Goal: Task Accomplishment & Management: Manage account settings

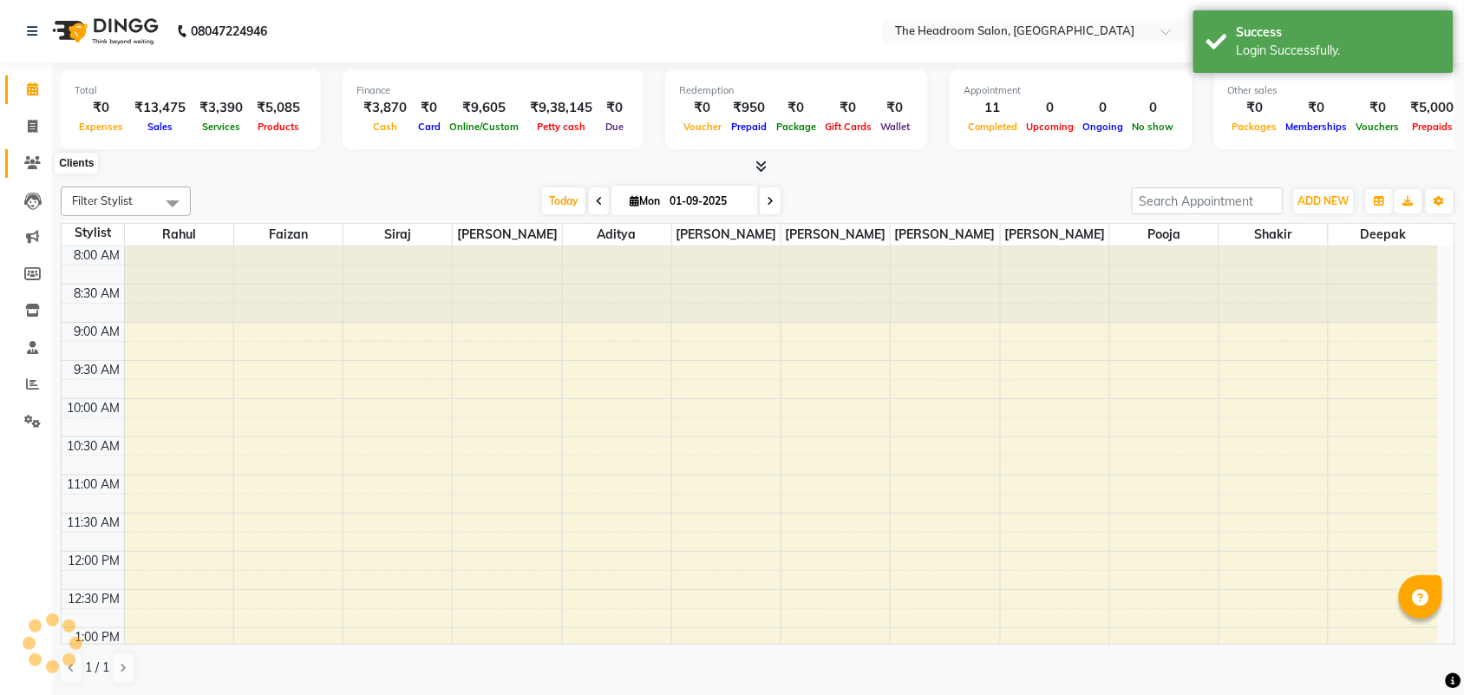
click at [35, 161] on icon at bounding box center [32, 162] width 16 height 13
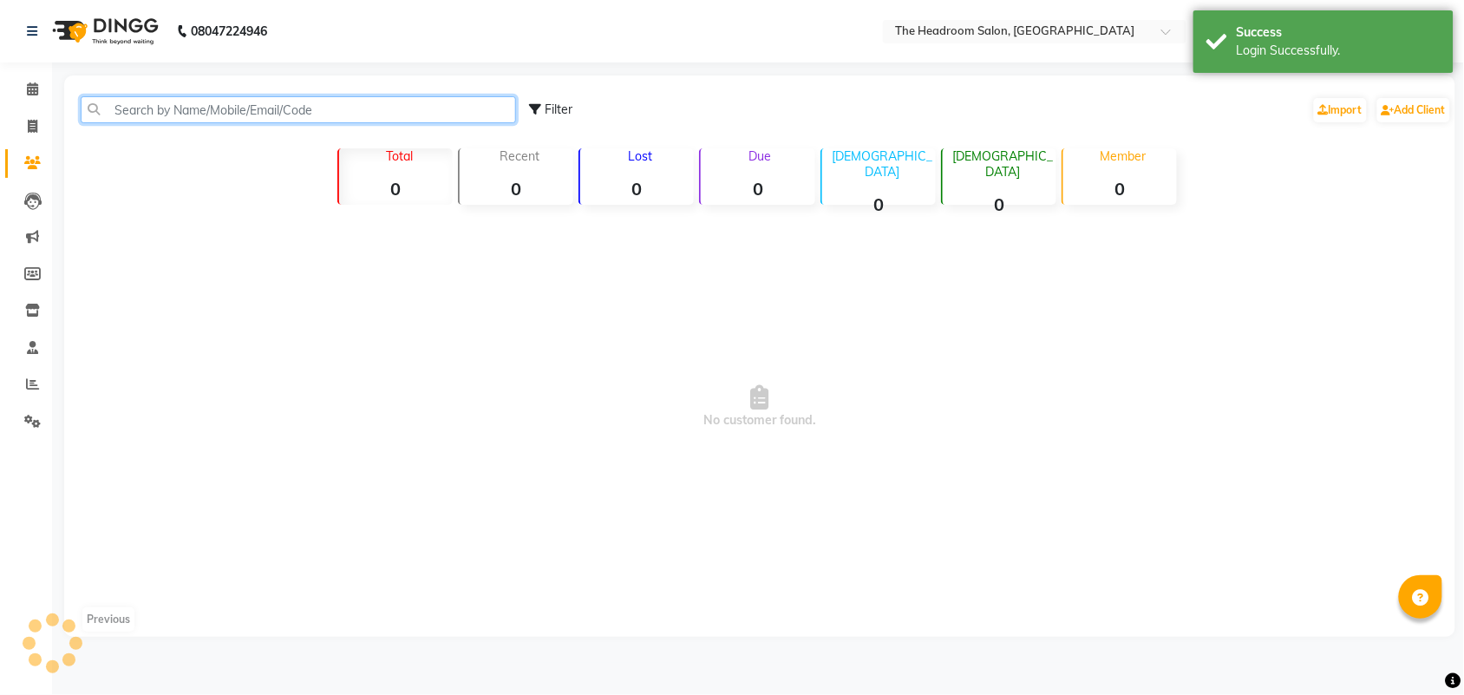
click at [200, 98] on input "text" at bounding box center [298, 109] width 435 height 27
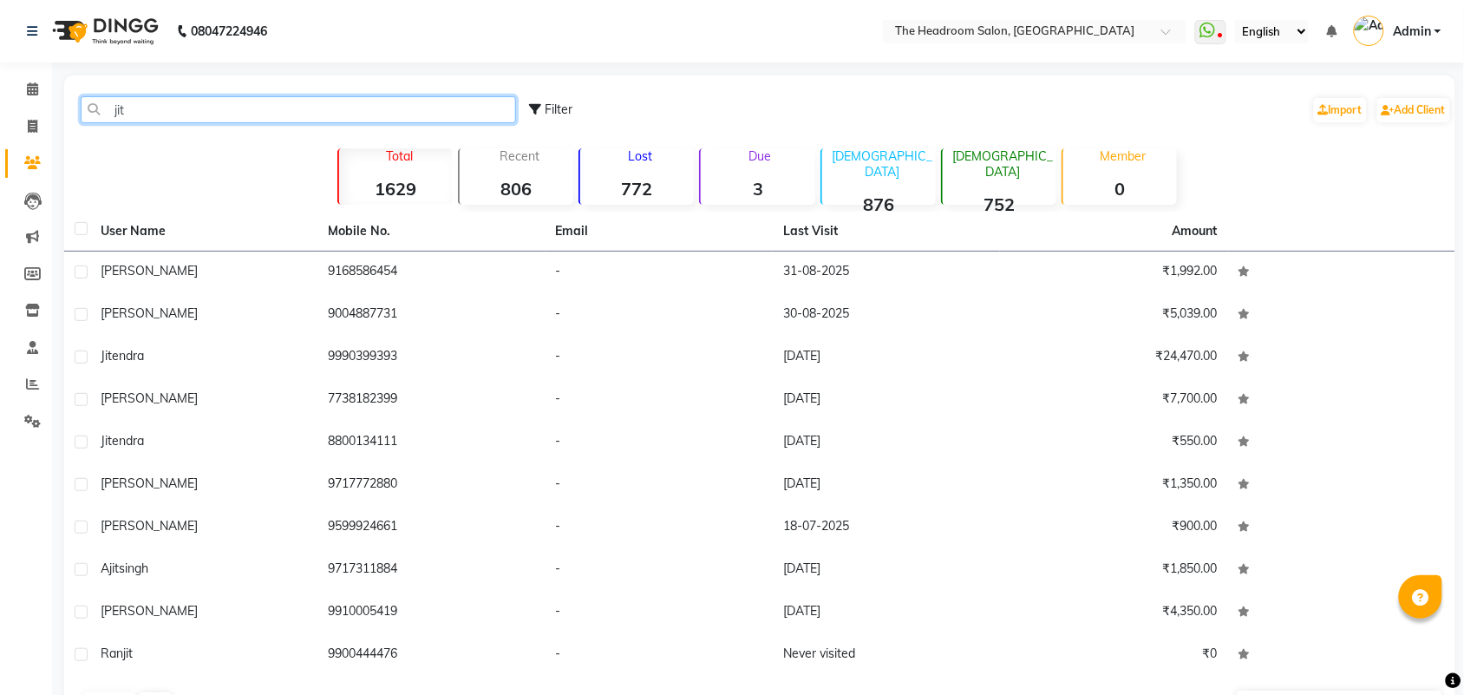
click at [167, 114] on input "jit" at bounding box center [298, 109] width 435 height 27
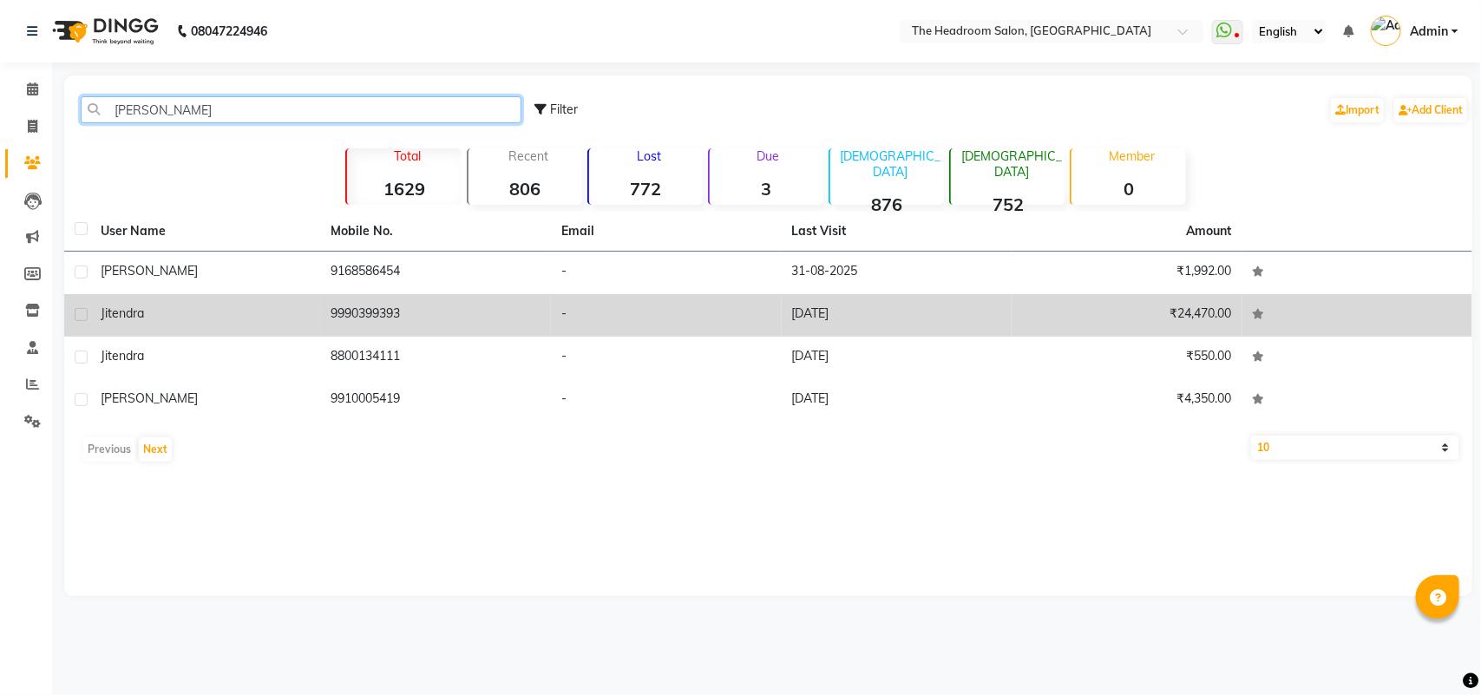
type input "[PERSON_NAME]"
click at [269, 312] on div "jitendra" at bounding box center [206, 313] width 210 height 18
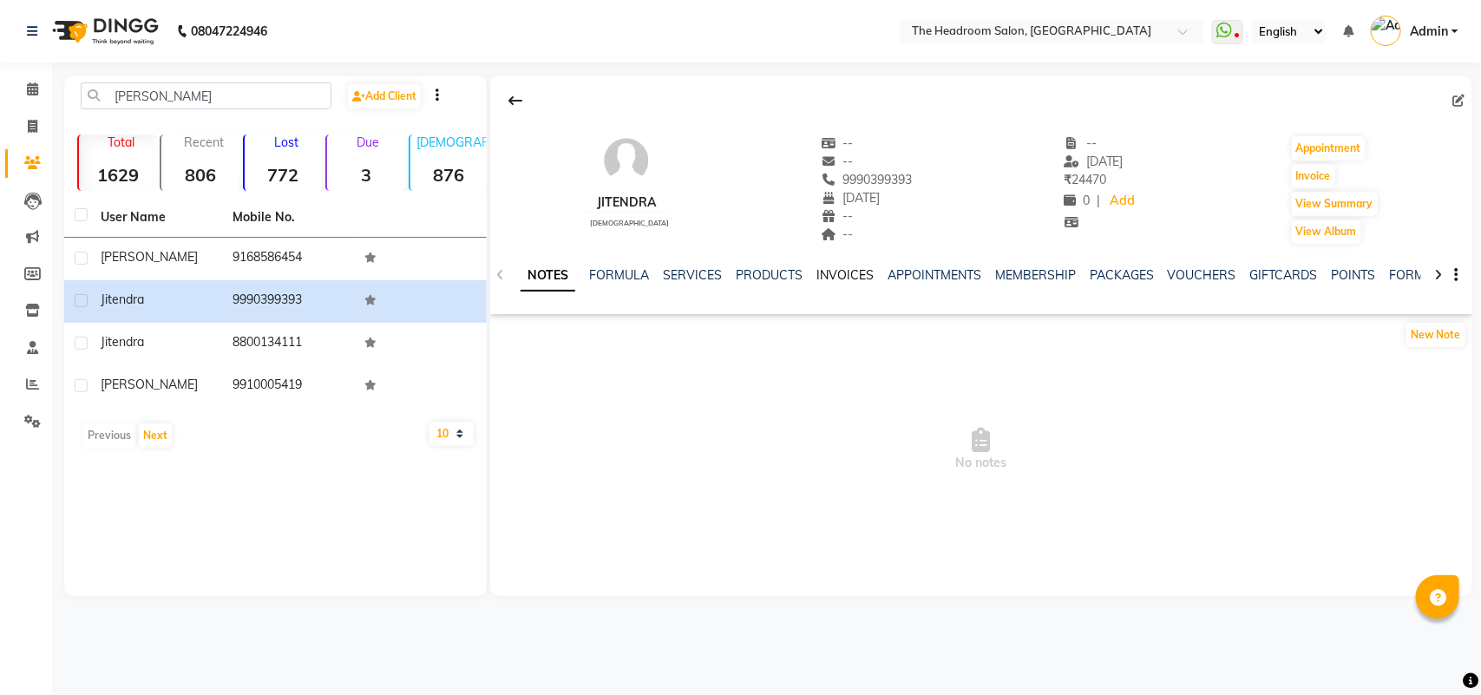
click at [853, 278] on link "INVOICES" at bounding box center [844, 275] width 57 height 16
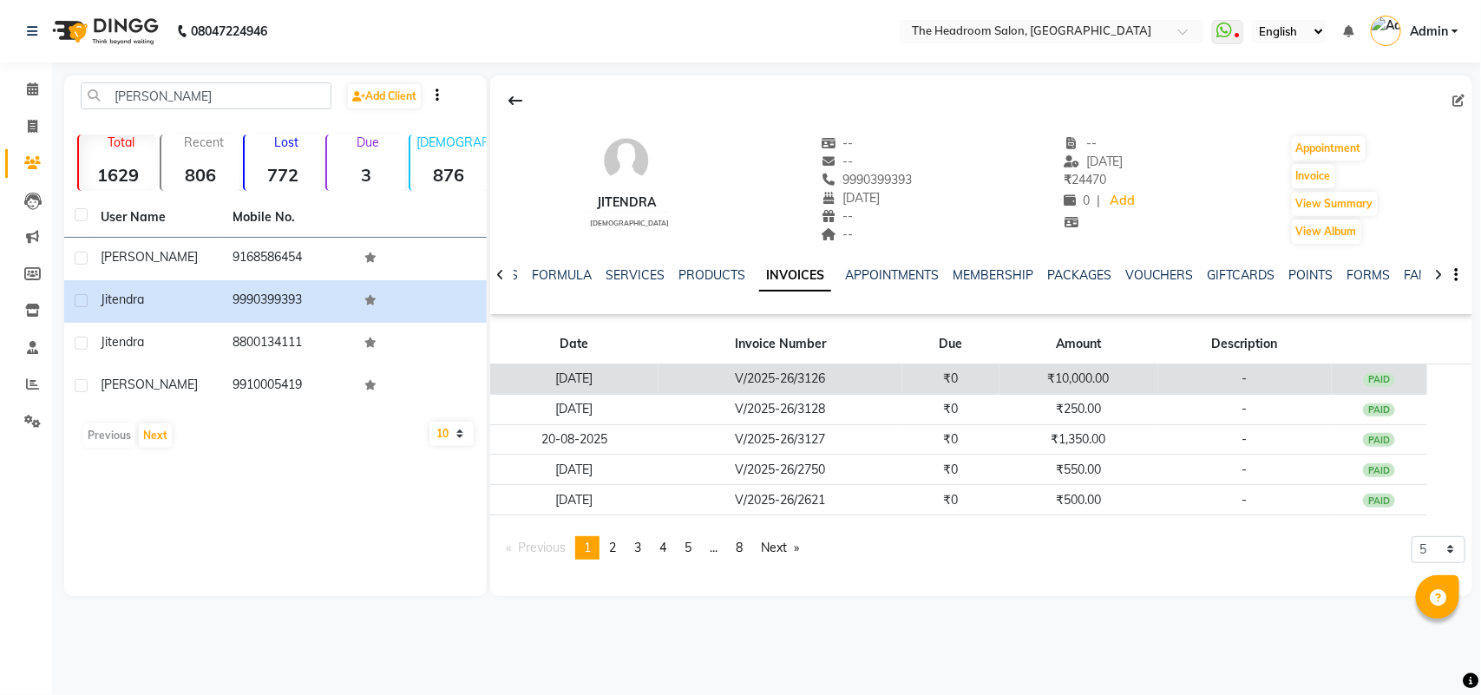
click at [867, 376] on td "V/2025-26/3126" at bounding box center [780, 379] width 245 height 30
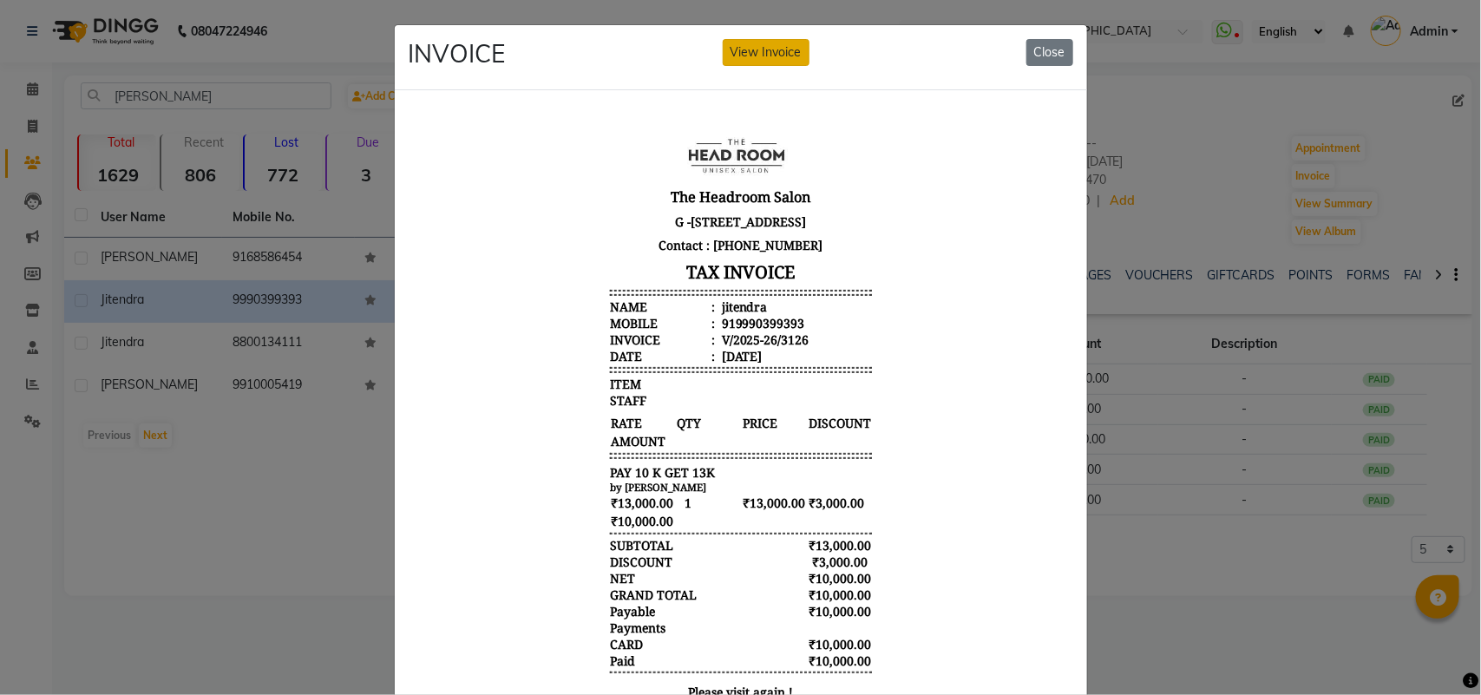
click at [753, 61] on button "View Invoice" at bounding box center [766, 52] width 87 height 27
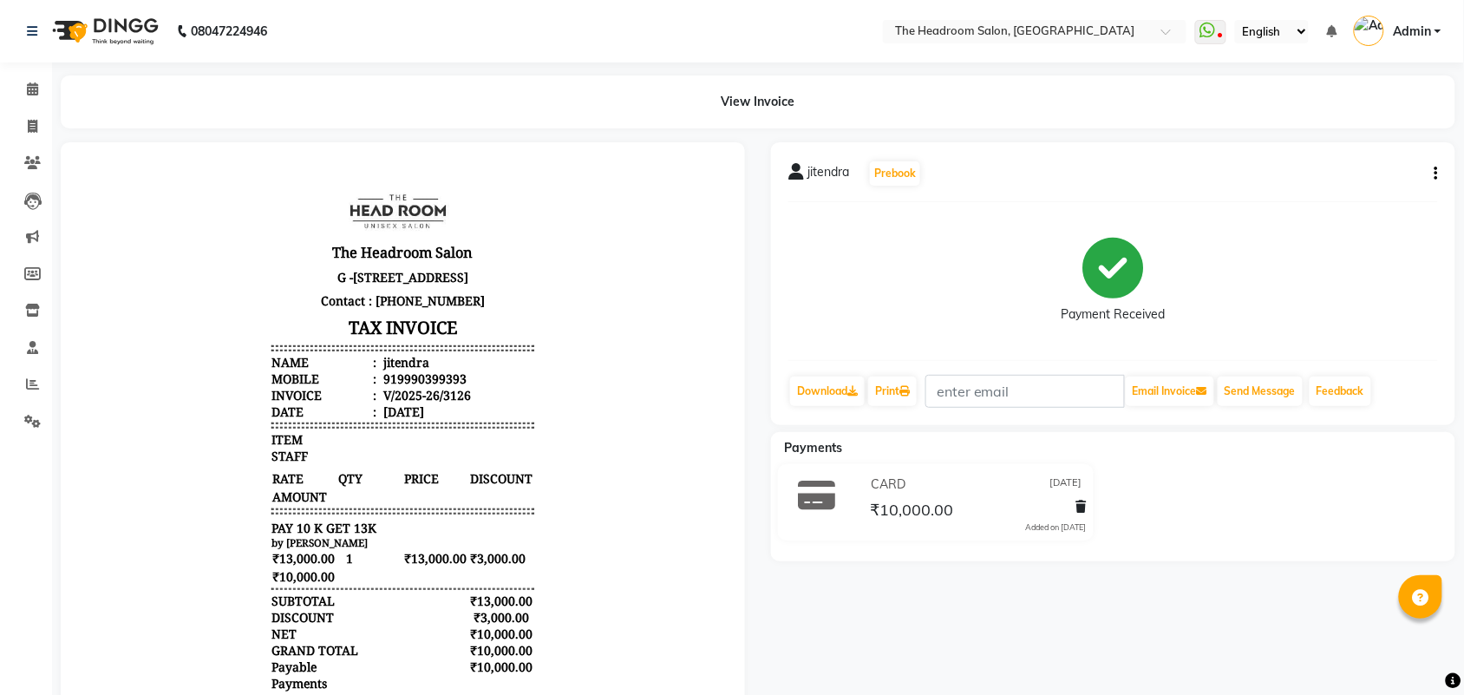
click at [1437, 173] on icon "button" at bounding box center [1436, 173] width 3 height 1
click at [1381, 183] on div "Edit Invoice" at bounding box center [1366, 184] width 87 height 22
select select "service"
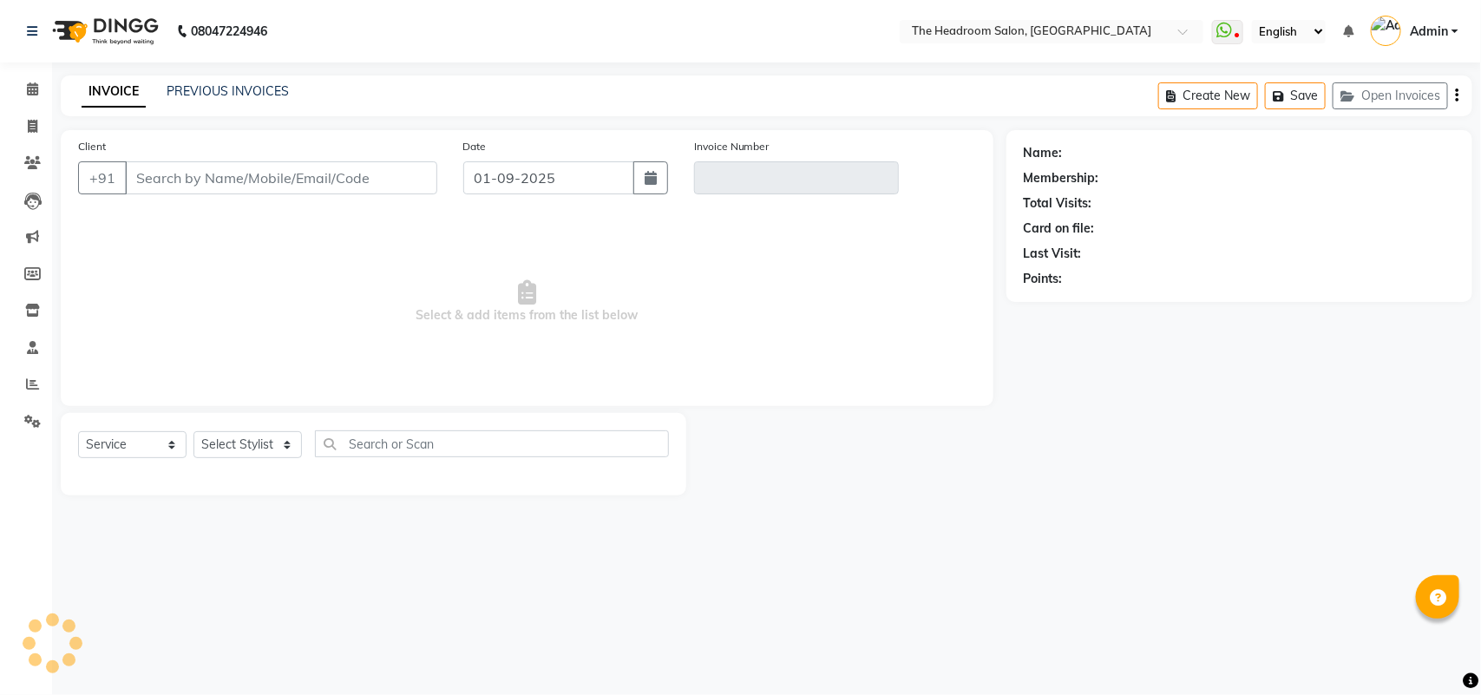
type input "9990399393"
type input "V/2025-26/3126"
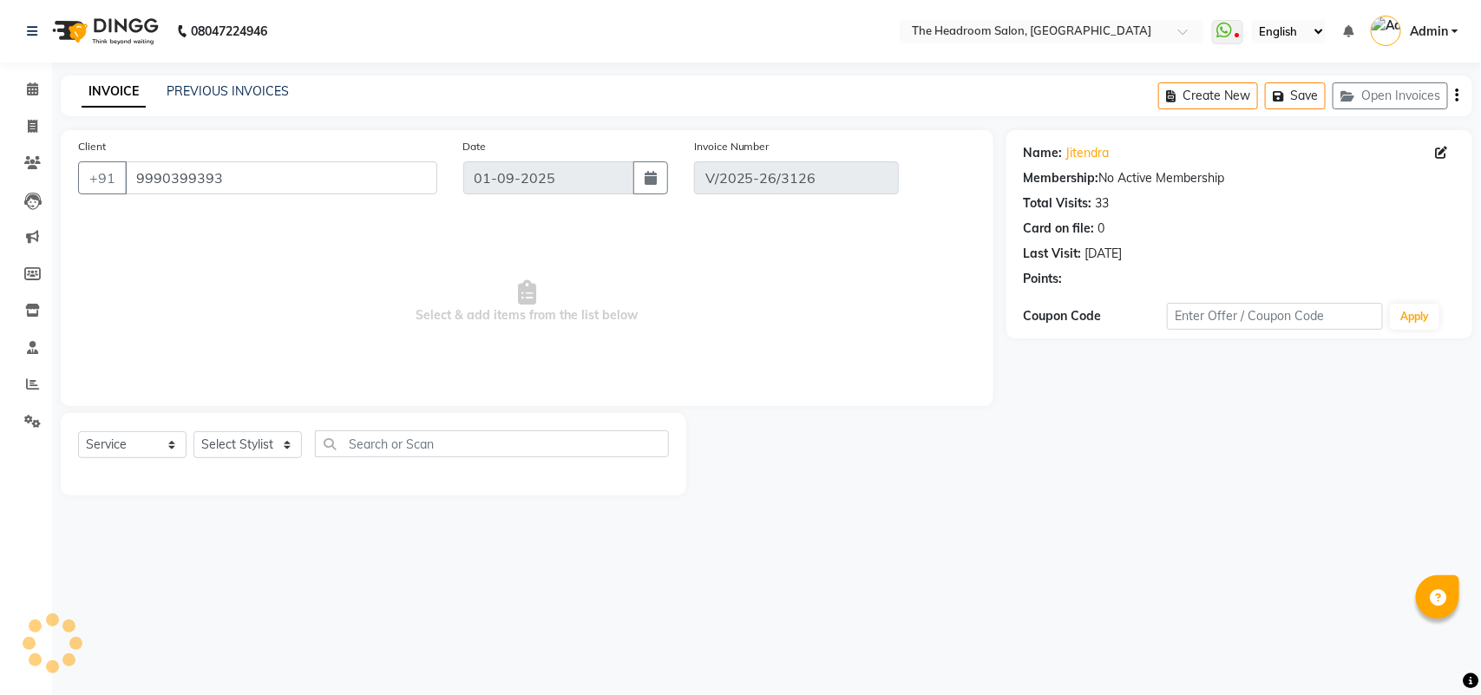
type input "[DATE]"
select select "select"
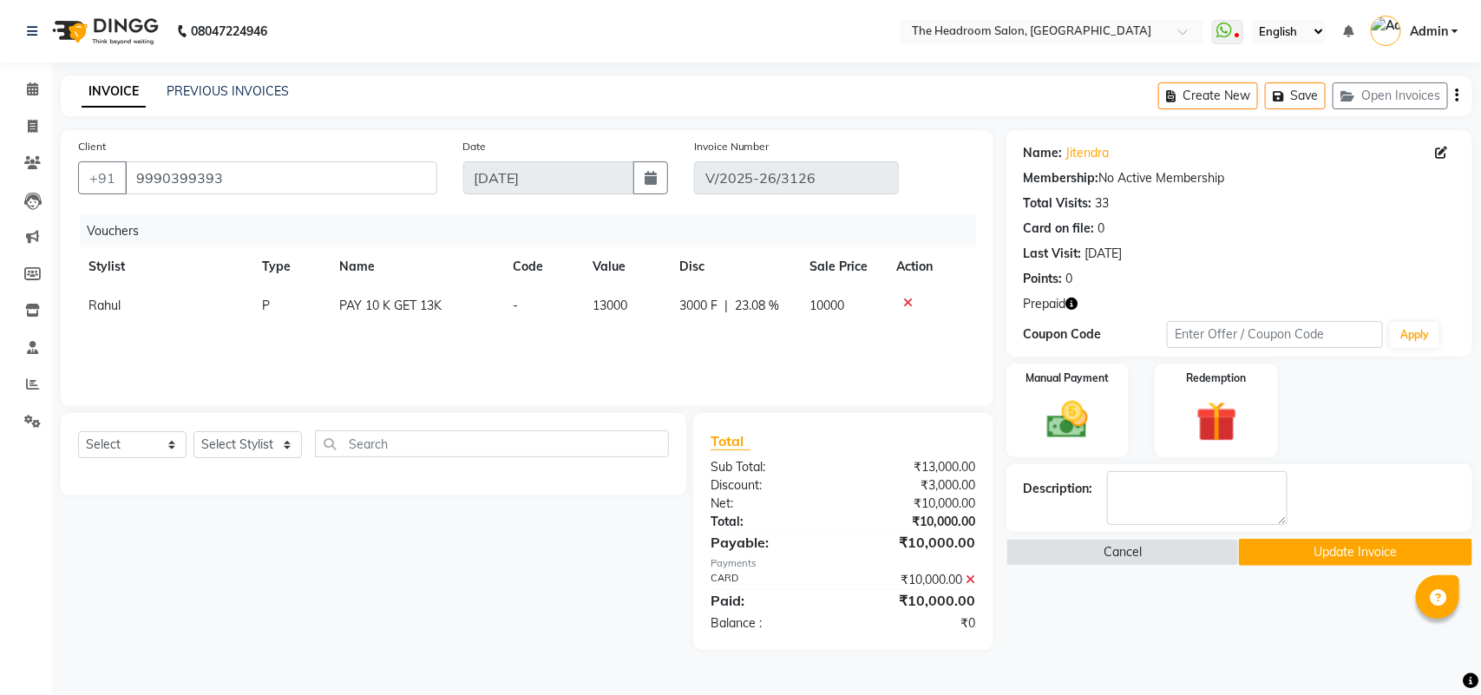
click at [122, 297] on td "Rahul" at bounding box center [164, 305] width 173 height 39
select select "58235"
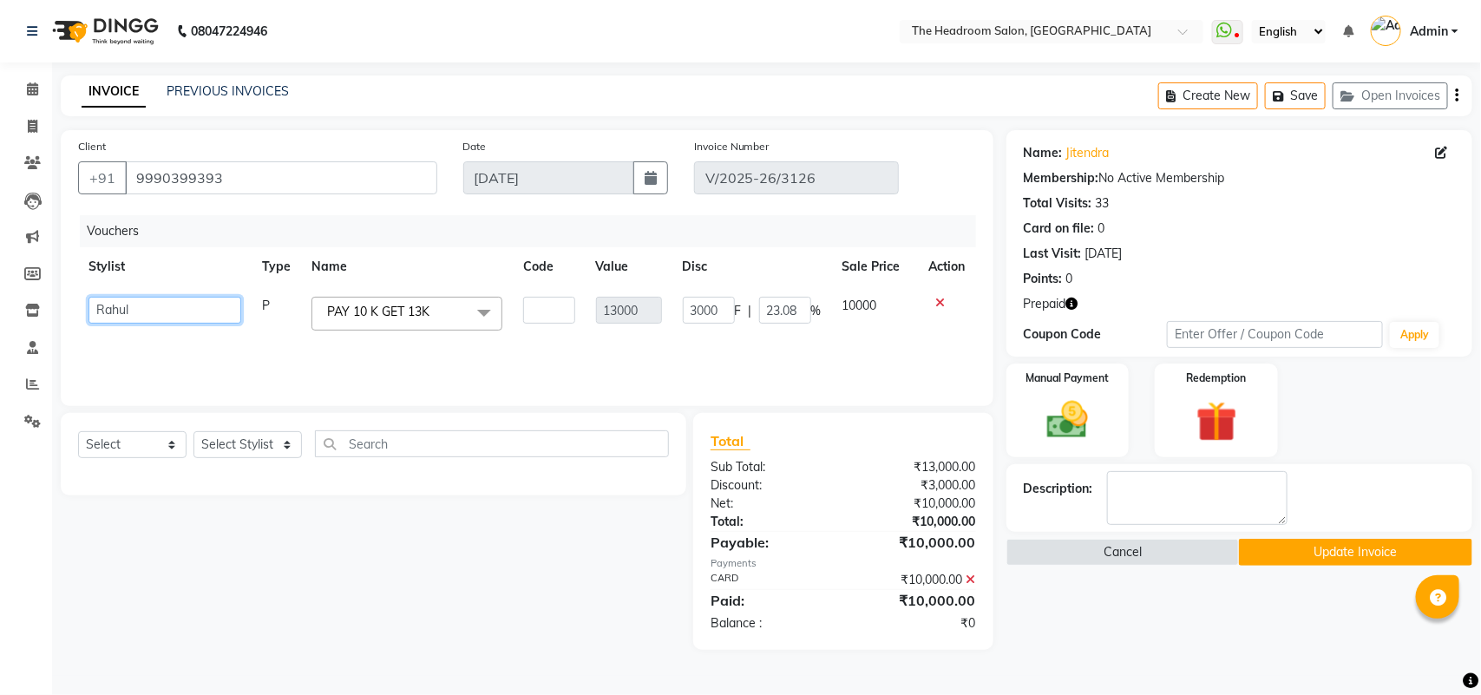
click at [137, 313] on select "[PERSON_NAME] Deepak [PERSON_NAME] [PERSON_NAME] Manager [PERSON_NAME] [PERSON_…" at bounding box center [164, 310] width 153 height 27
click at [1364, 143] on div "Name: [PERSON_NAME] Membership: No Active Membership Total Visits: 33 Card on f…" at bounding box center [1239, 212] width 431 height 151
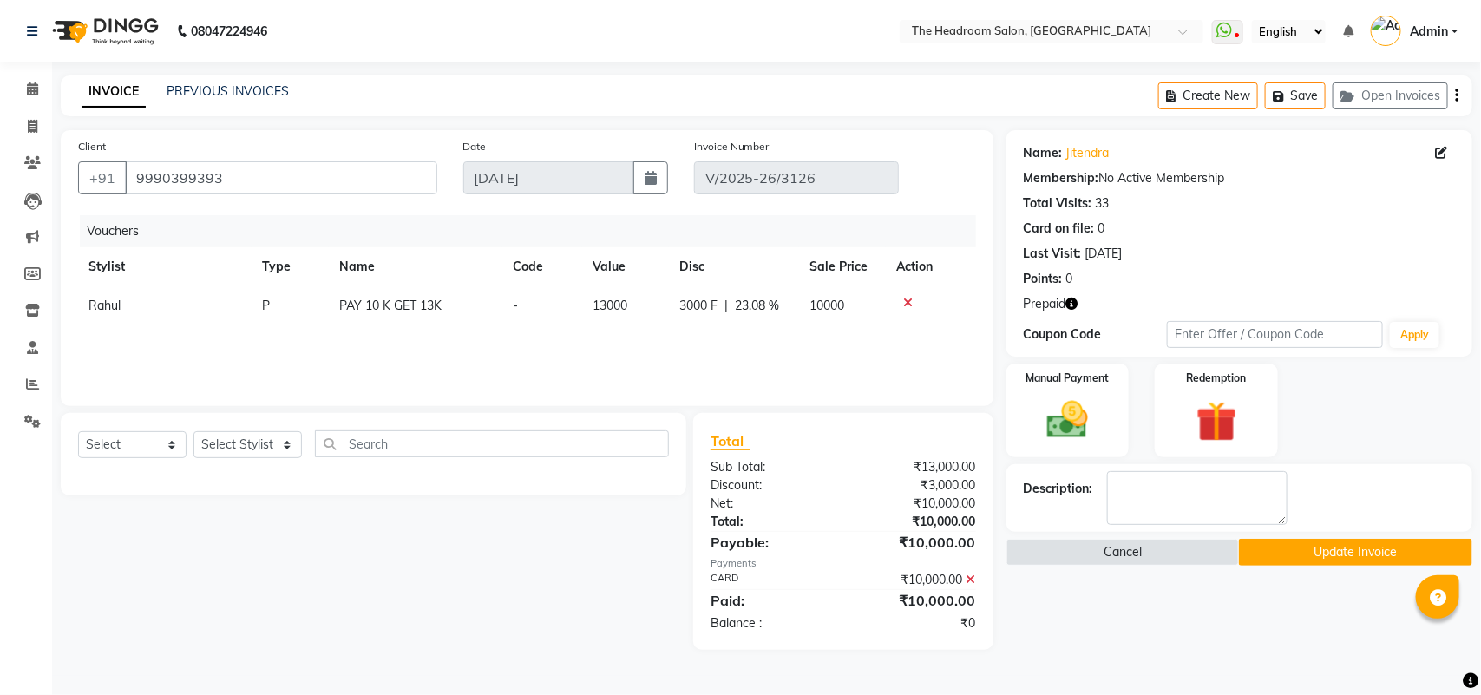
click at [119, 313] on td "Rahul" at bounding box center [164, 305] width 173 height 39
select select "58235"
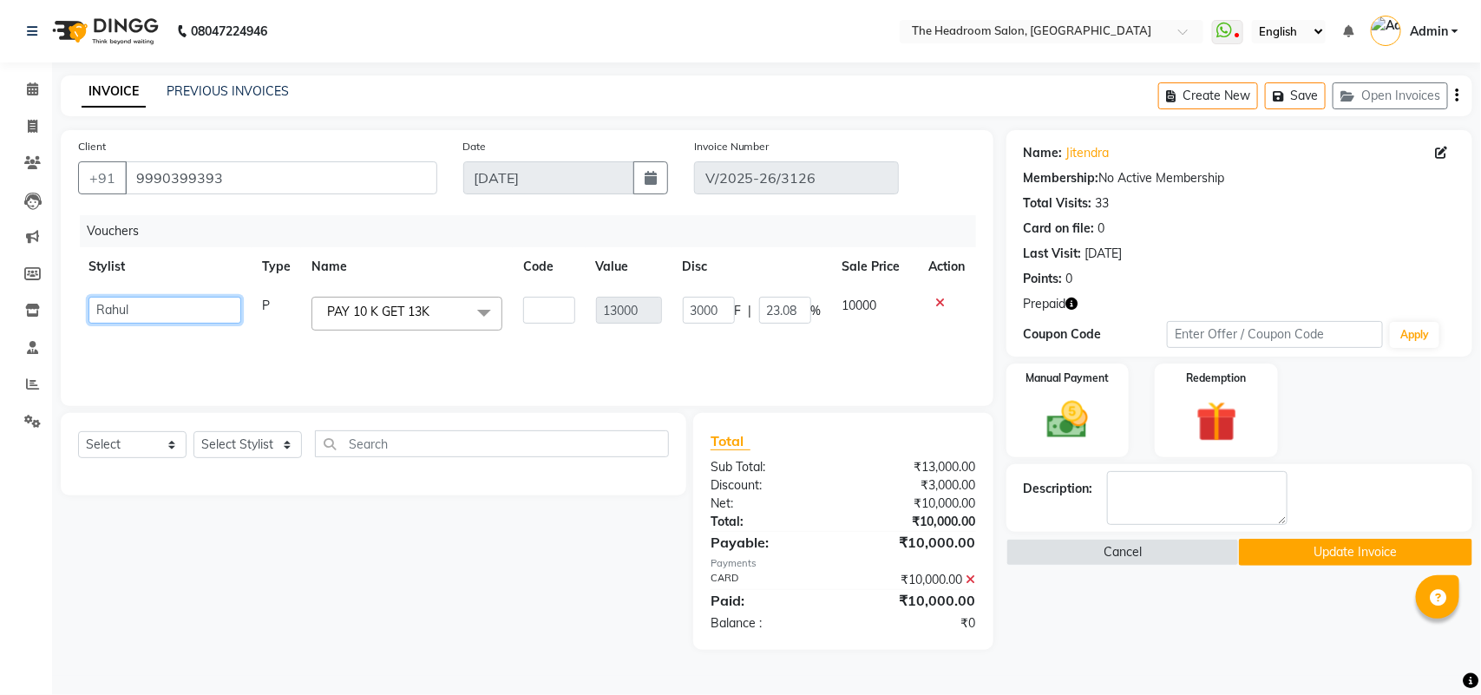
click at [117, 304] on select "[PERSON_NAME] Deepak [PERSON_NAME] [PERSON_NAME] Manager [PERSON_NAME] [PERSON_…" at bounding box center [164, 310] width 153 height 27
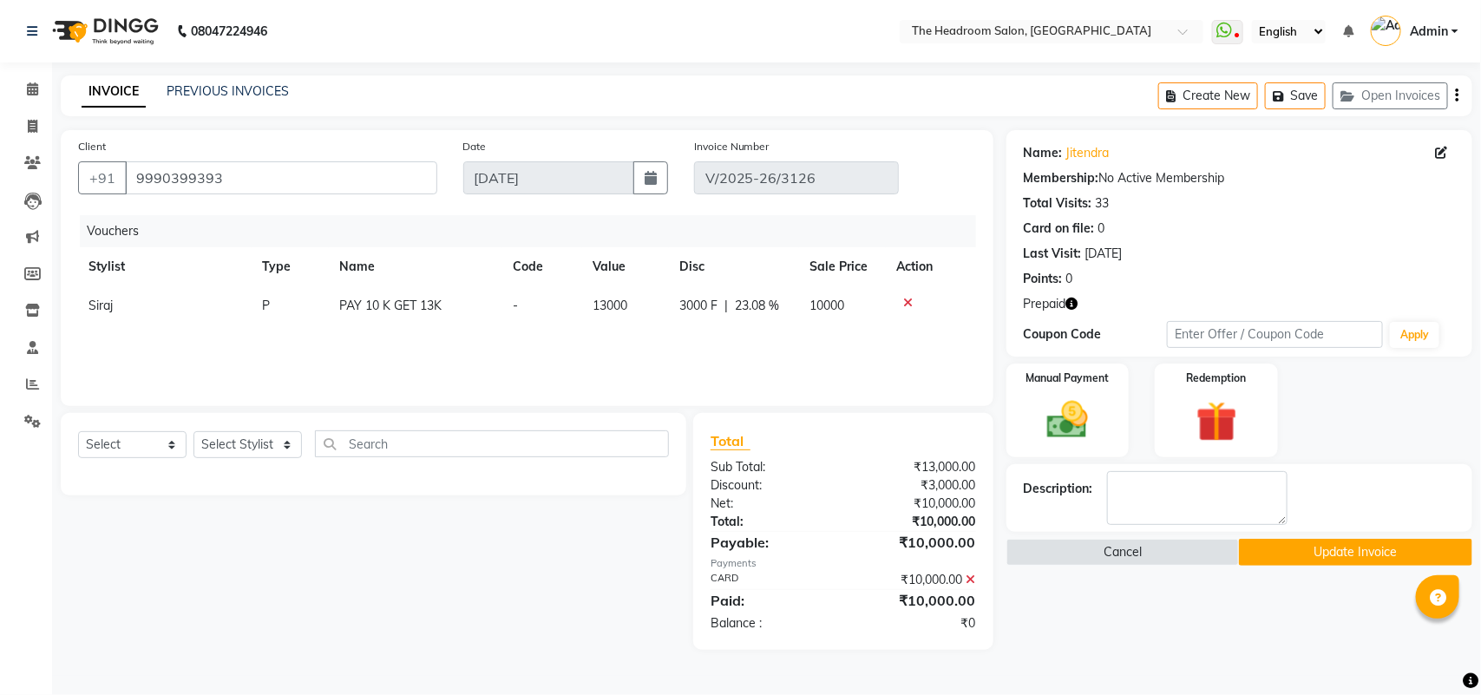
click at [1328, 540] on button "Update Invoice" at bounding box center [1355, 552] width 233 height 27
click at [37, 160] on icon at bounding box center [32, 162] width 16 height 13
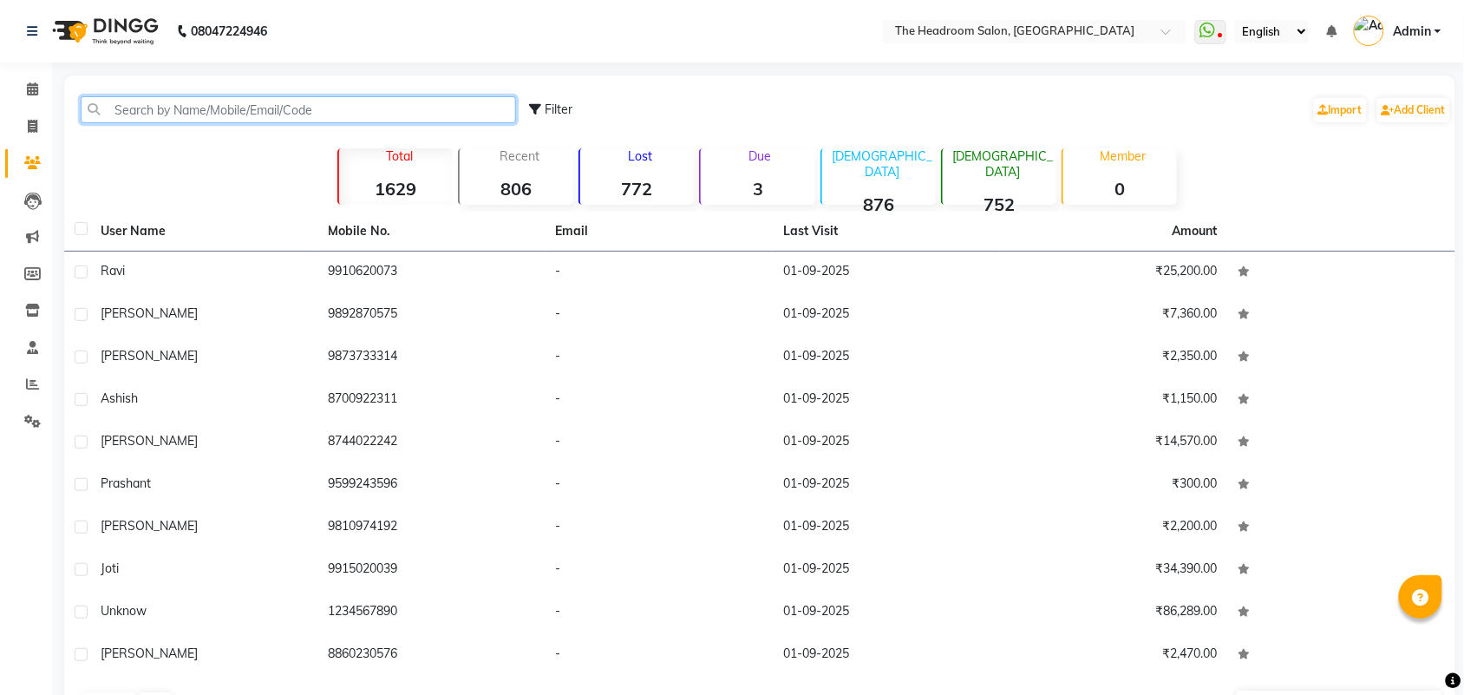
click at [299, 105] on input "text" at bounding box center [298, 109] width 435 height 27
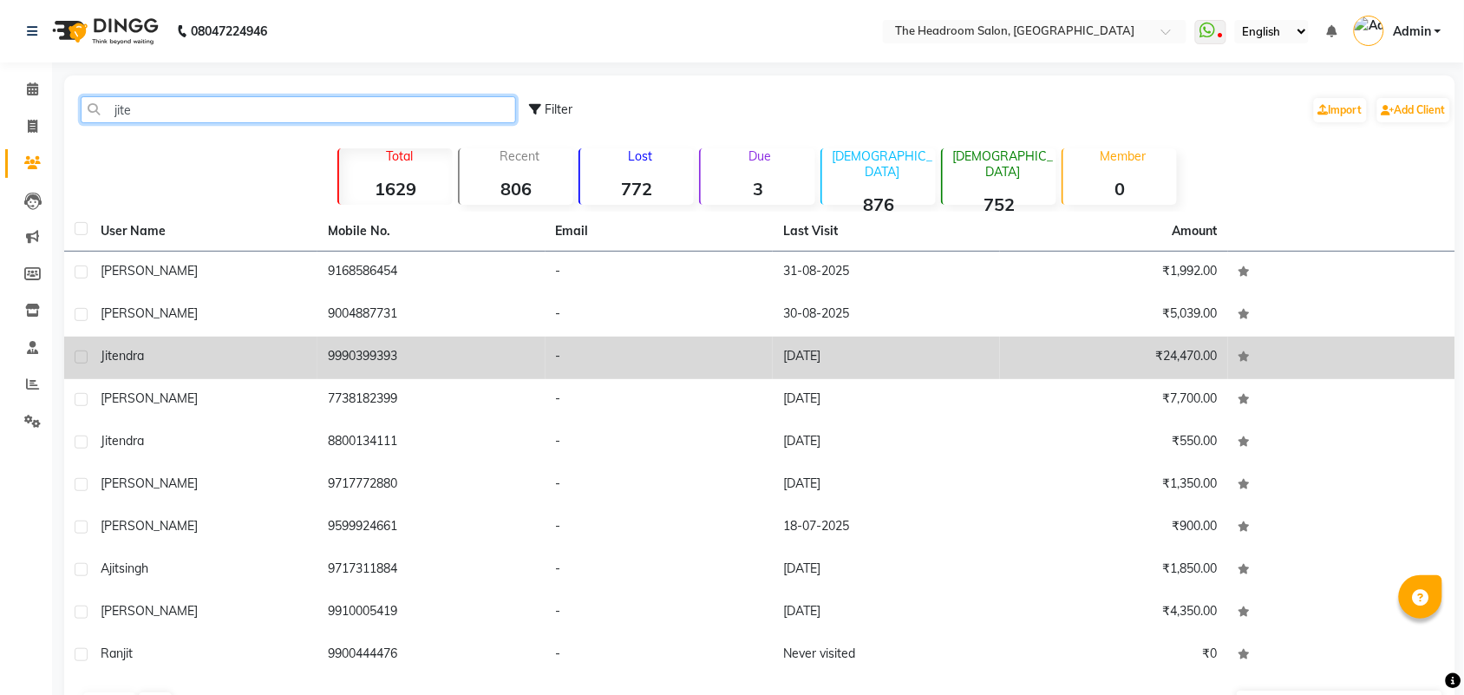
type input "jite"
click at [360, 349] on td "9990399393" at bounding box center [430, 358] width 227 height 43
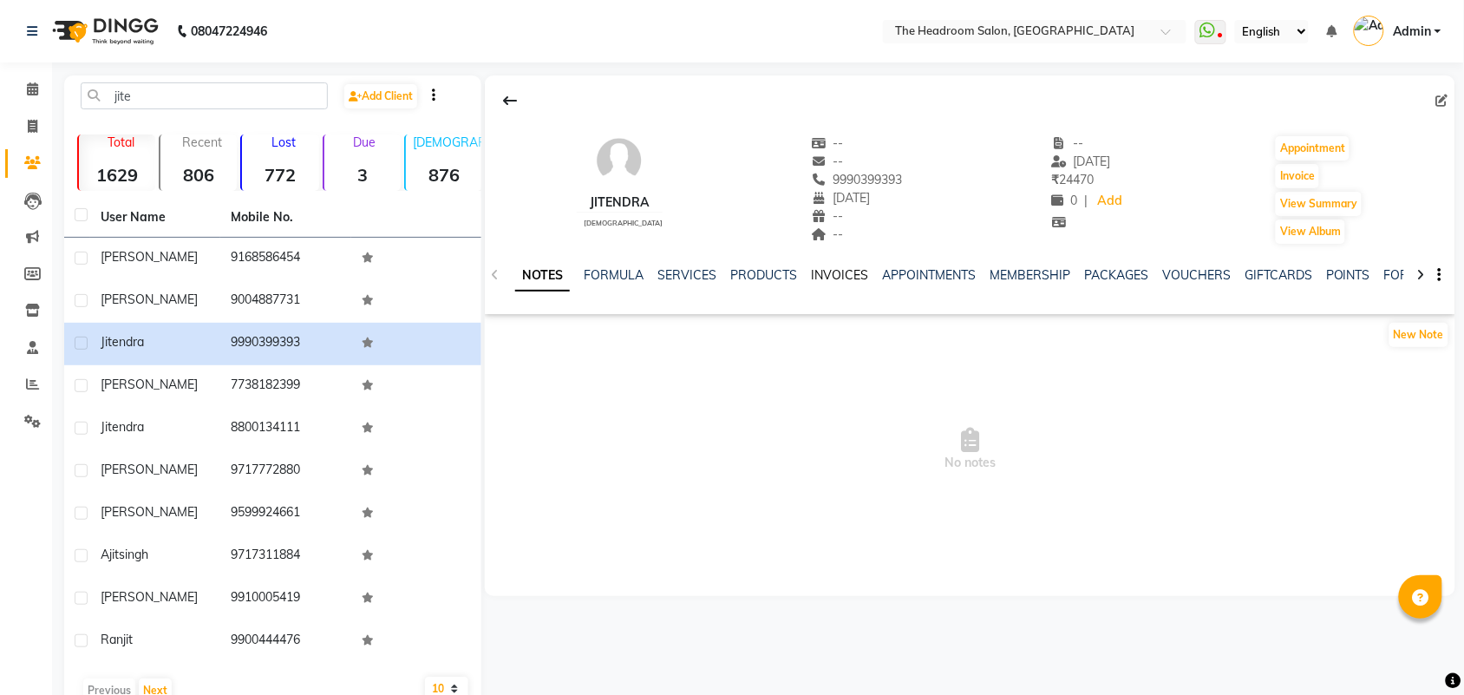
click at [852, 278] on link "INVOICES" at bounding box center [839, 275] width 57 height 16
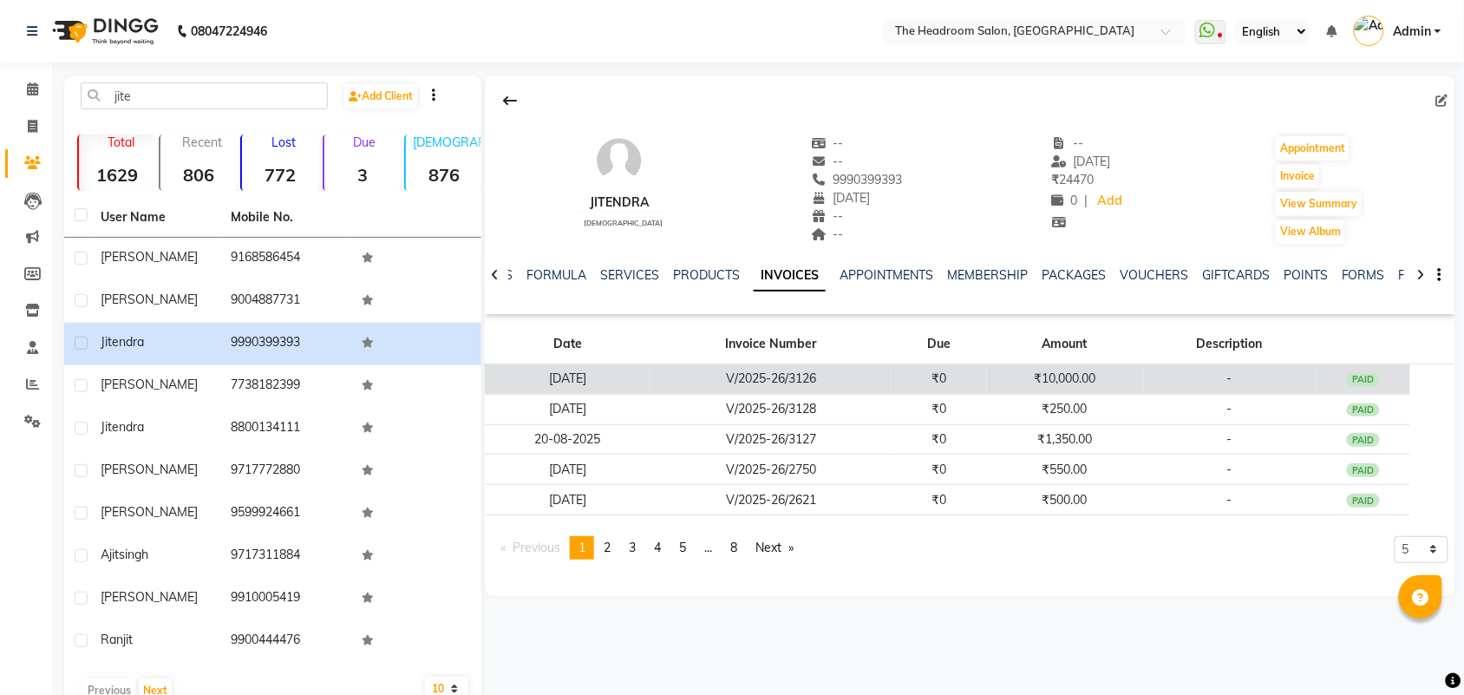
click at [870, 378] on td "V/2025-26/3126" at bounding box center [771, 379] width 241 height 30
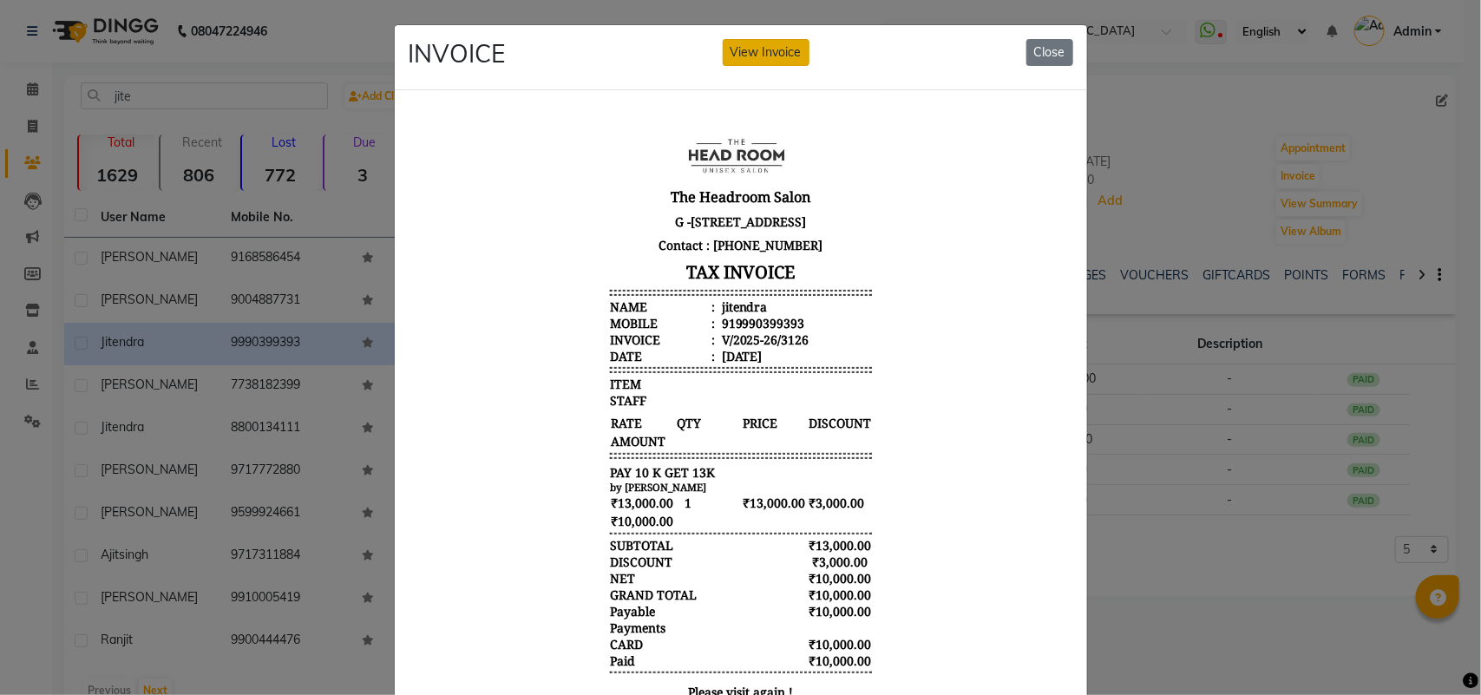
click at [773, 55] on button "View Invoice" at bounding box center [766, 52] width 87 height 27
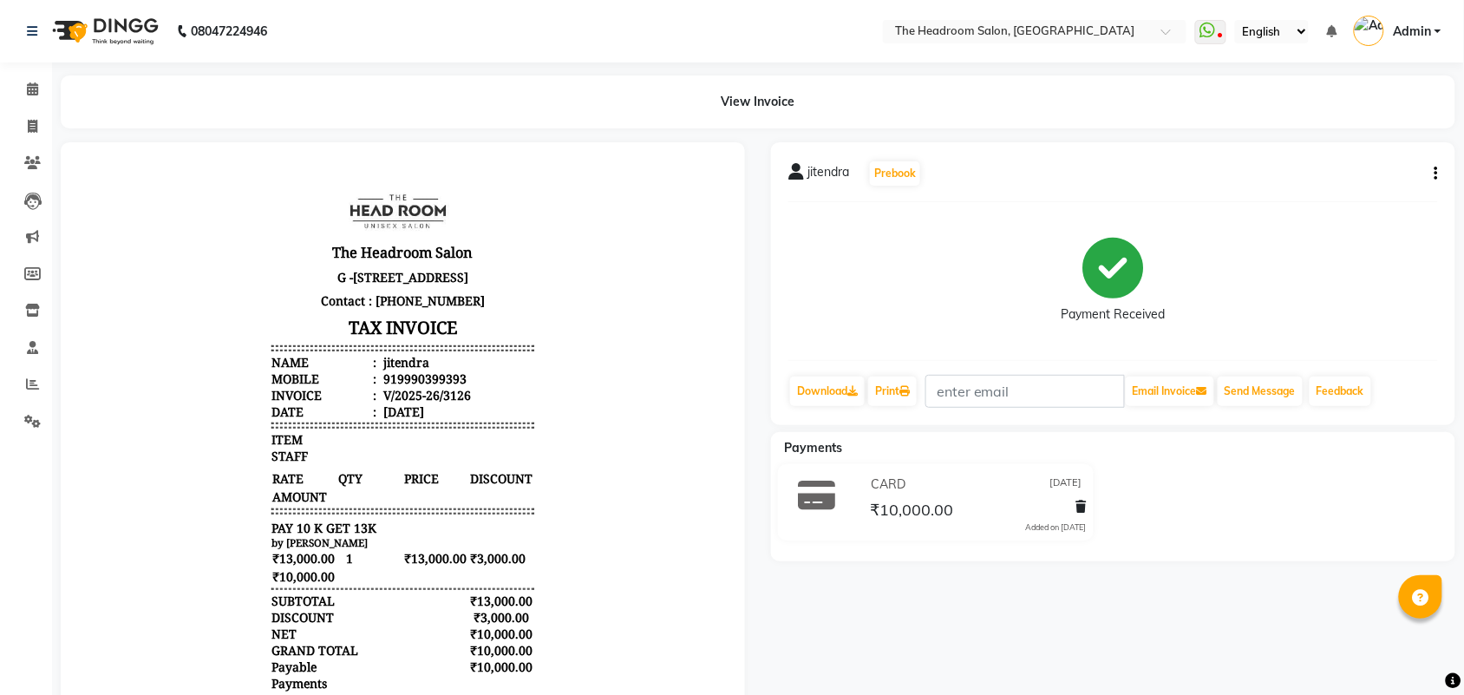
click at [1436, 173] on icon "button" at bounding box center [1436, 173] width 3 height 1
click at [1408, 163] on div "Edit Item Staff" at bounding box center [1366, 163] width 87 height 22
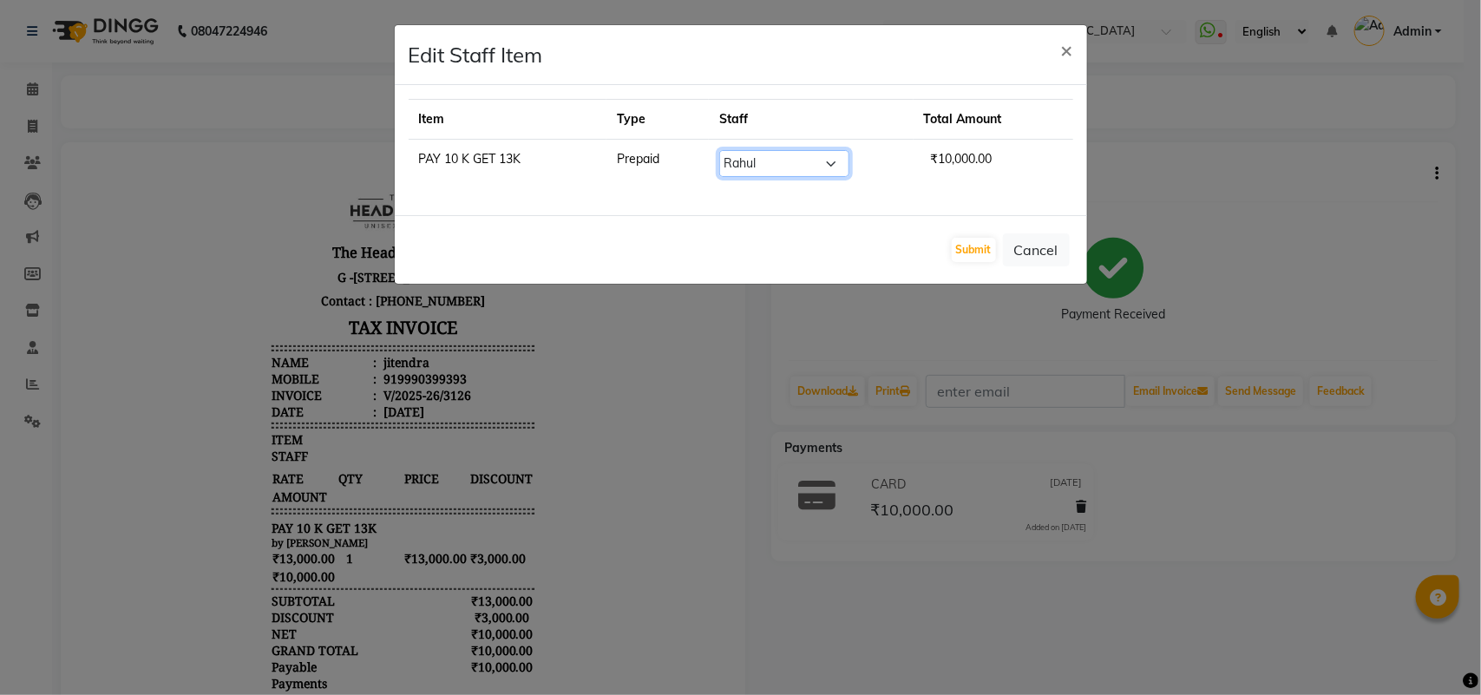
click at [847, 162] on select "Select [PERSON_NAME] Deepak [PERSON_NAME] [PERSON_NAME] Manager [PERSON_NAME] […" at bounding box center [784, 163] width 130 height 27
select select "58238"
click at [729, 150] on select "Select [PERSON_NAME] Deepak [PERSON_NAME] [PERSON_NAME] Manager [PERSON_NAME] […" at bounding box center [784, 163] width 130 height 27
click at [978, 250] on button "Submit" at bounding box center [974, 250] width 44 height 24
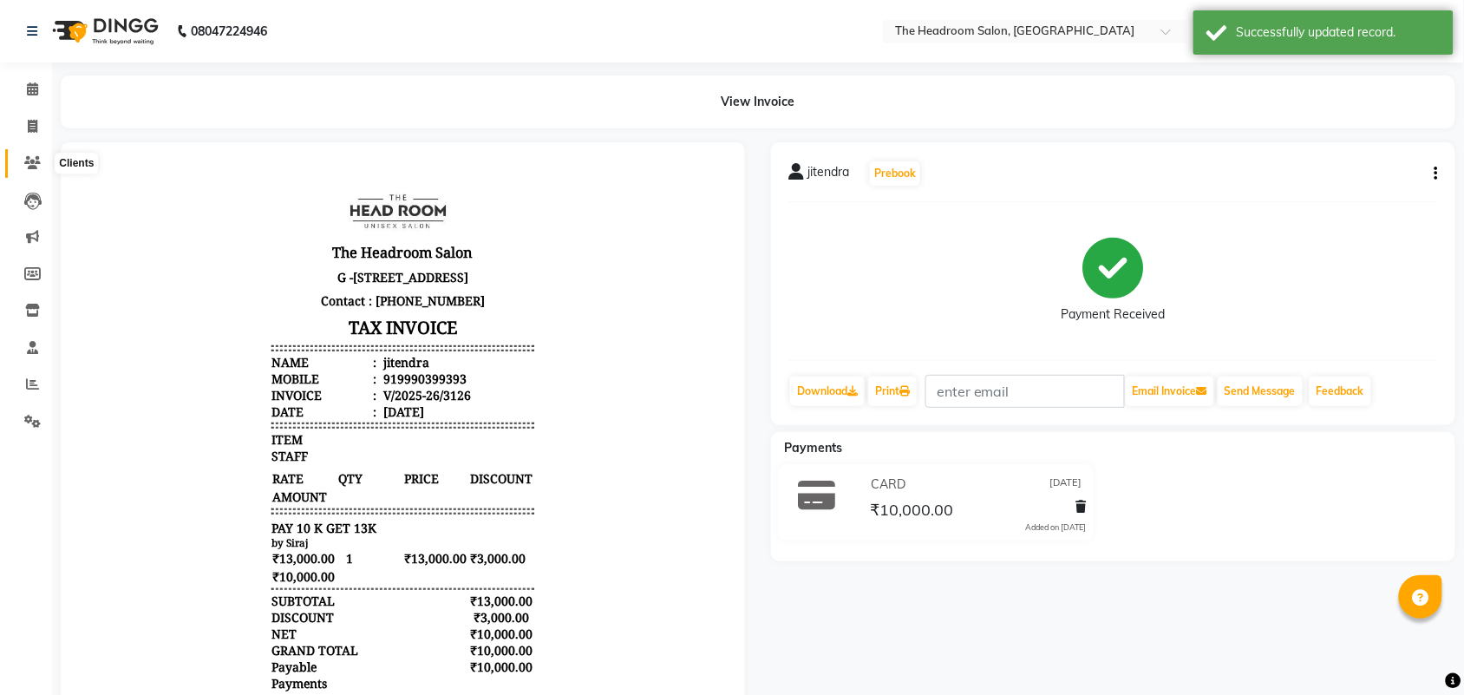
click at [30, 160] on icon at bounding box center [32, 162] width 16 height 13
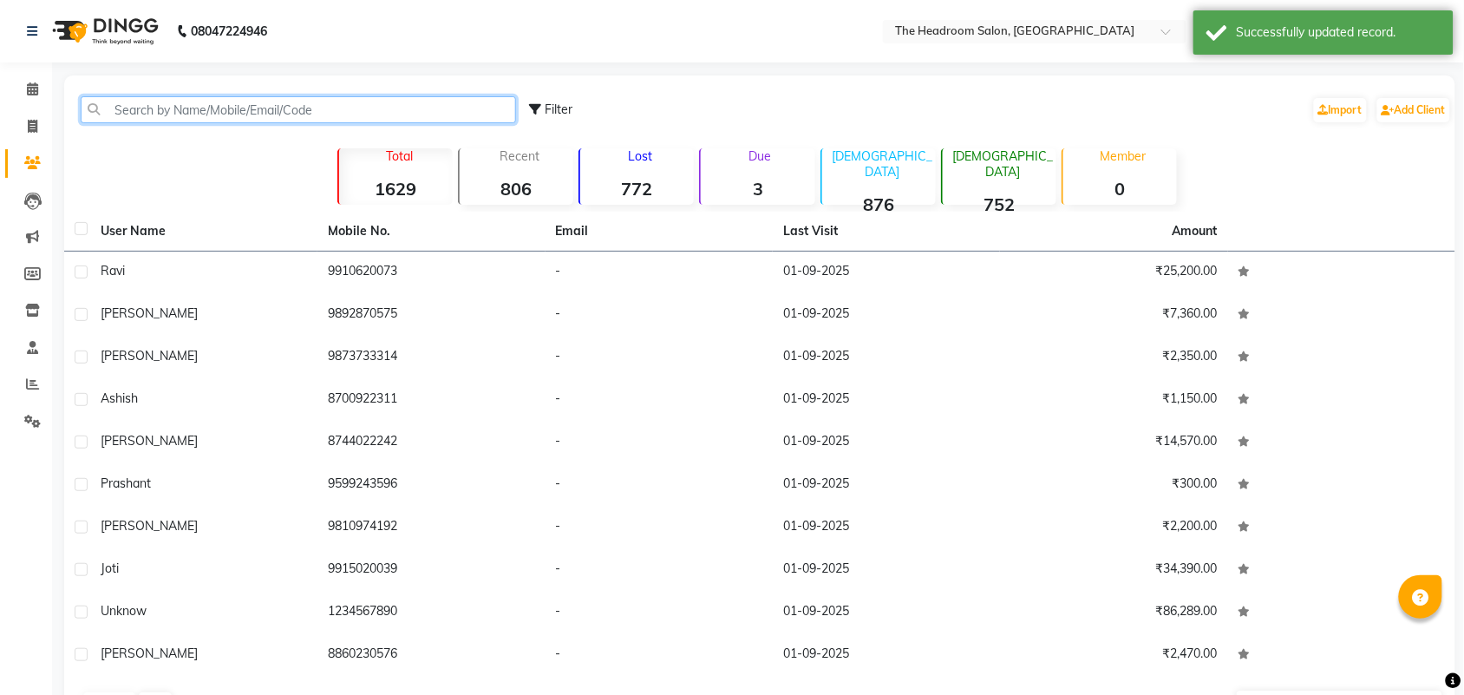
click at [247, 111] on input "text" at bounding box center [298, 109] width 435 height 27
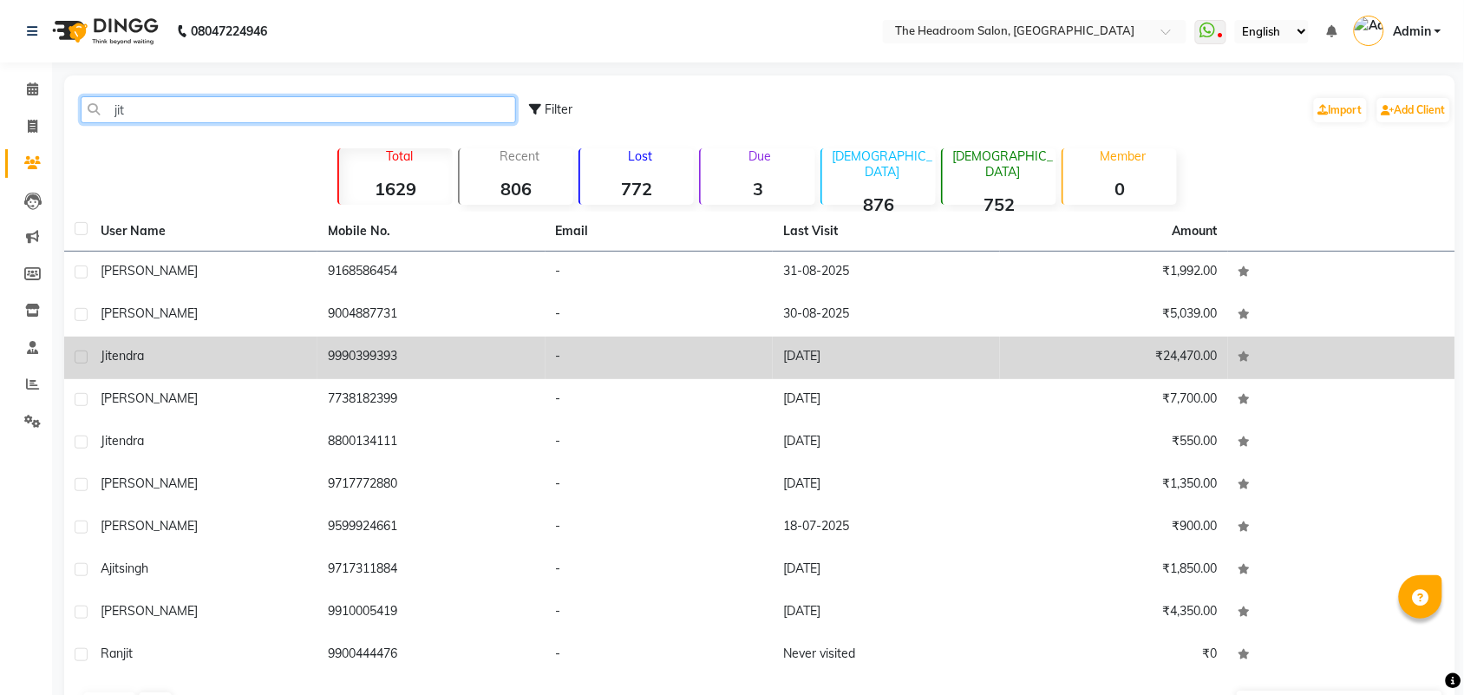
type input "jit"
click at [263, 351] on div "jitendra" at bounding box center [204, 356] width 206 height 18
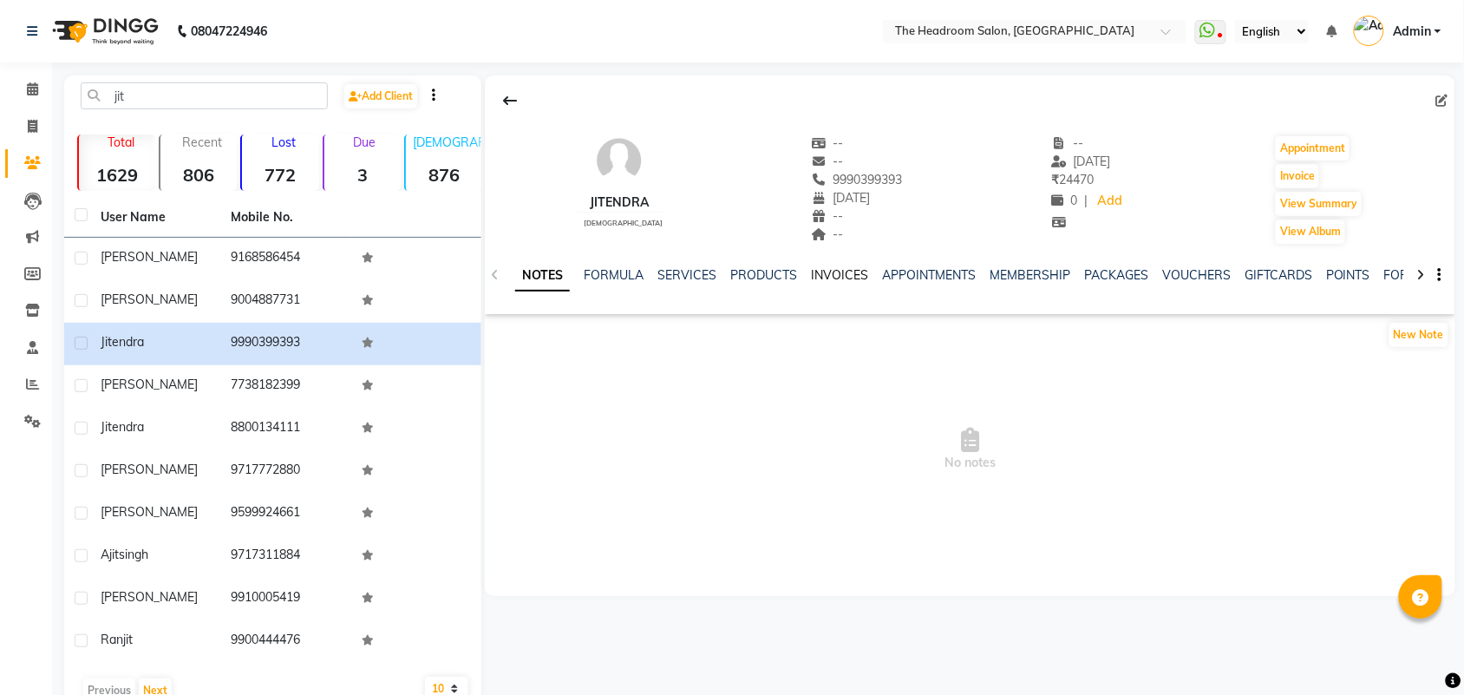
click at [824, 278] on link "INVOICES" at bounding box center [839, 275] width 57 height 16
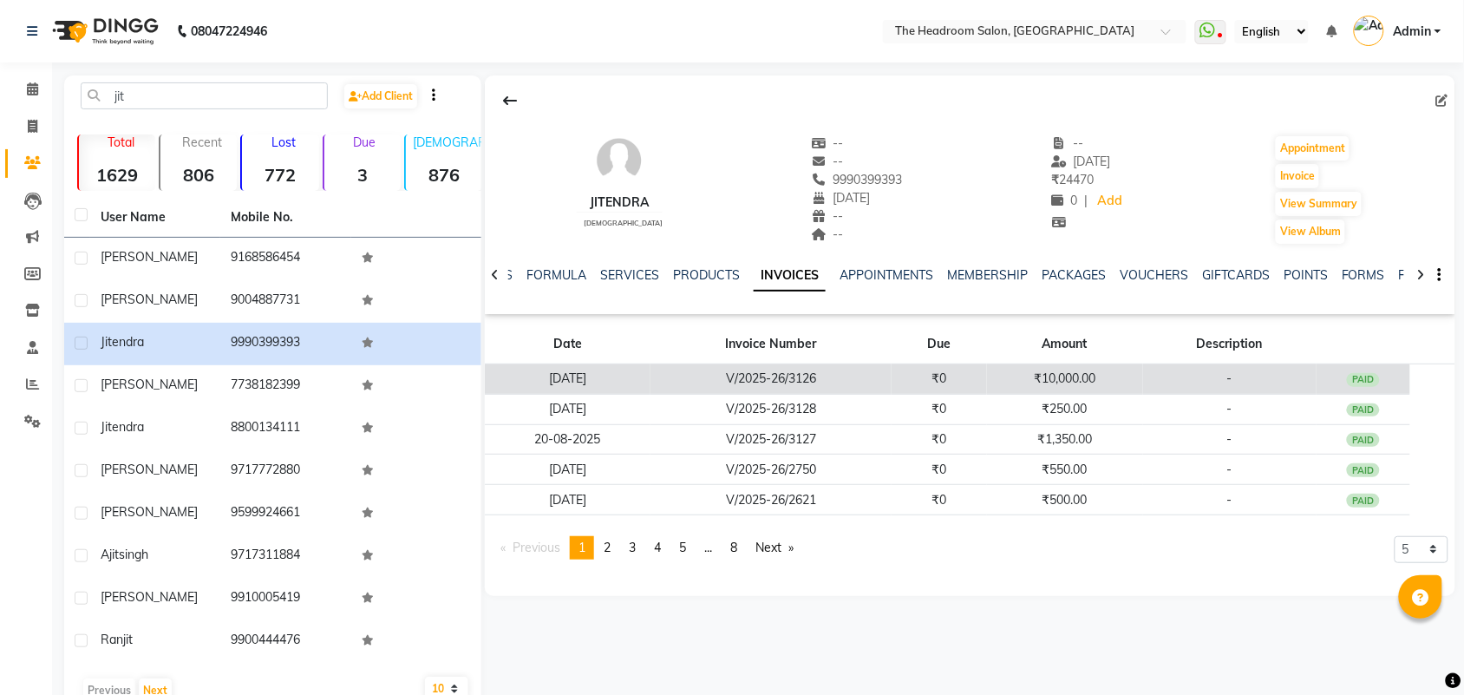
click at [889, 377] on td "V/2025-26/3126" at bounding box center [771, 379] width 241 height 30
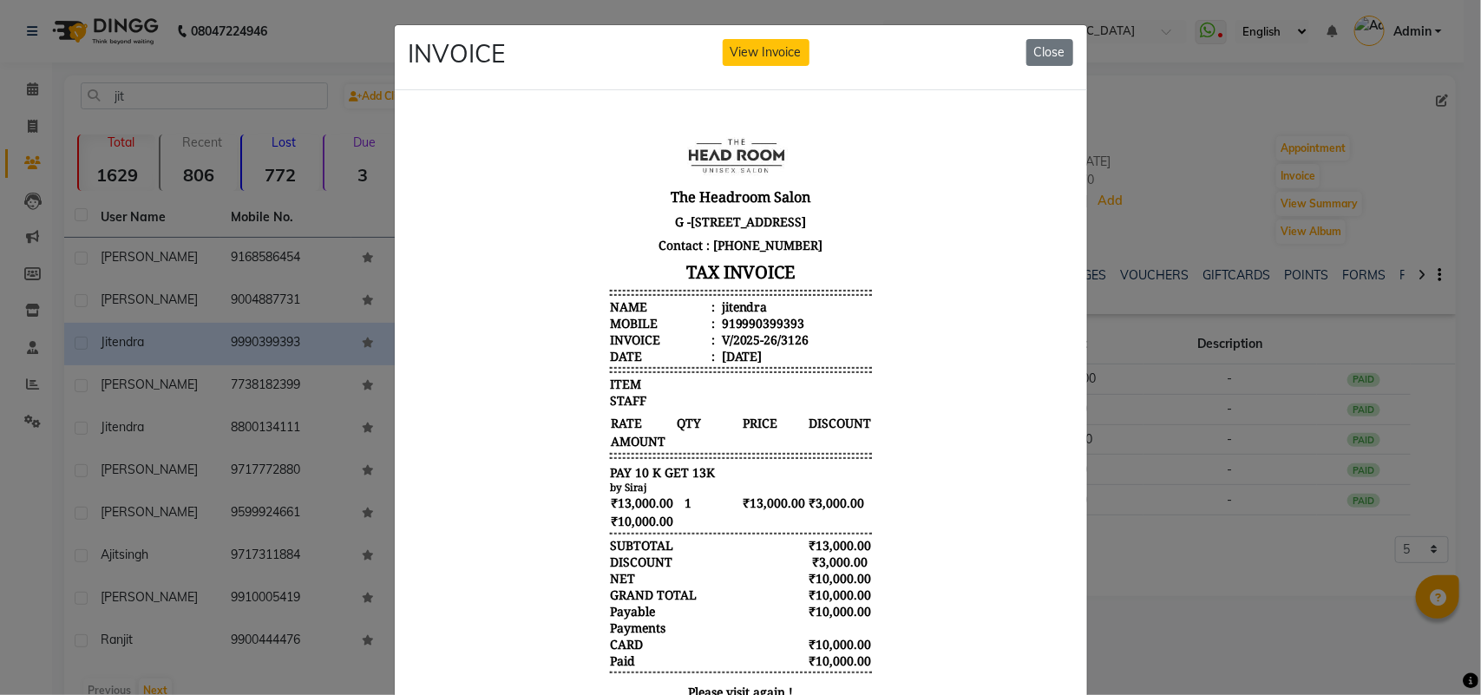
click at [1410, 141] on ngb-modal-window "INVOICE View Invoice Close" at bounding box center [740, 347] width 1481 height 695
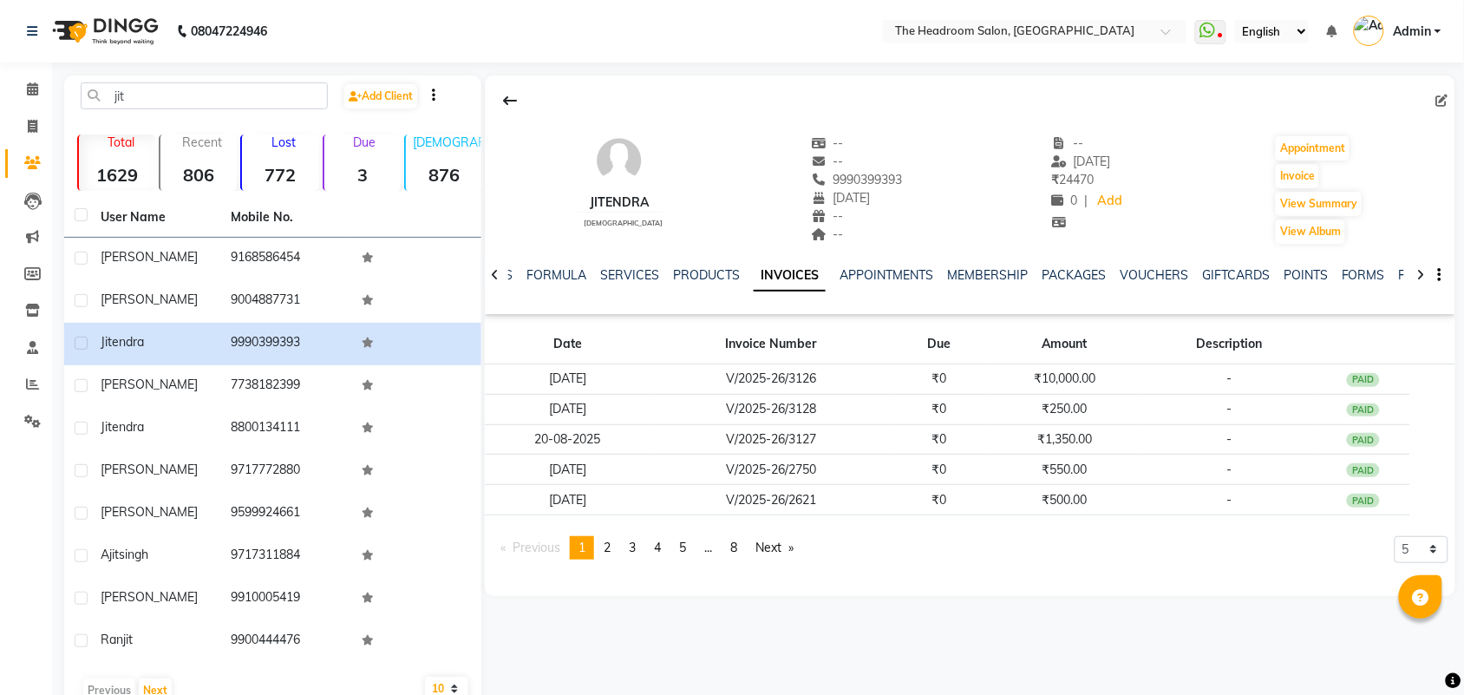
click at [1437, 27] on link "Admin" at bounding box center [1398, 31] width 88 height 29
click at [1377, 114] on link "Sign out" at bounding box center [1352, 124] width 159 height 27
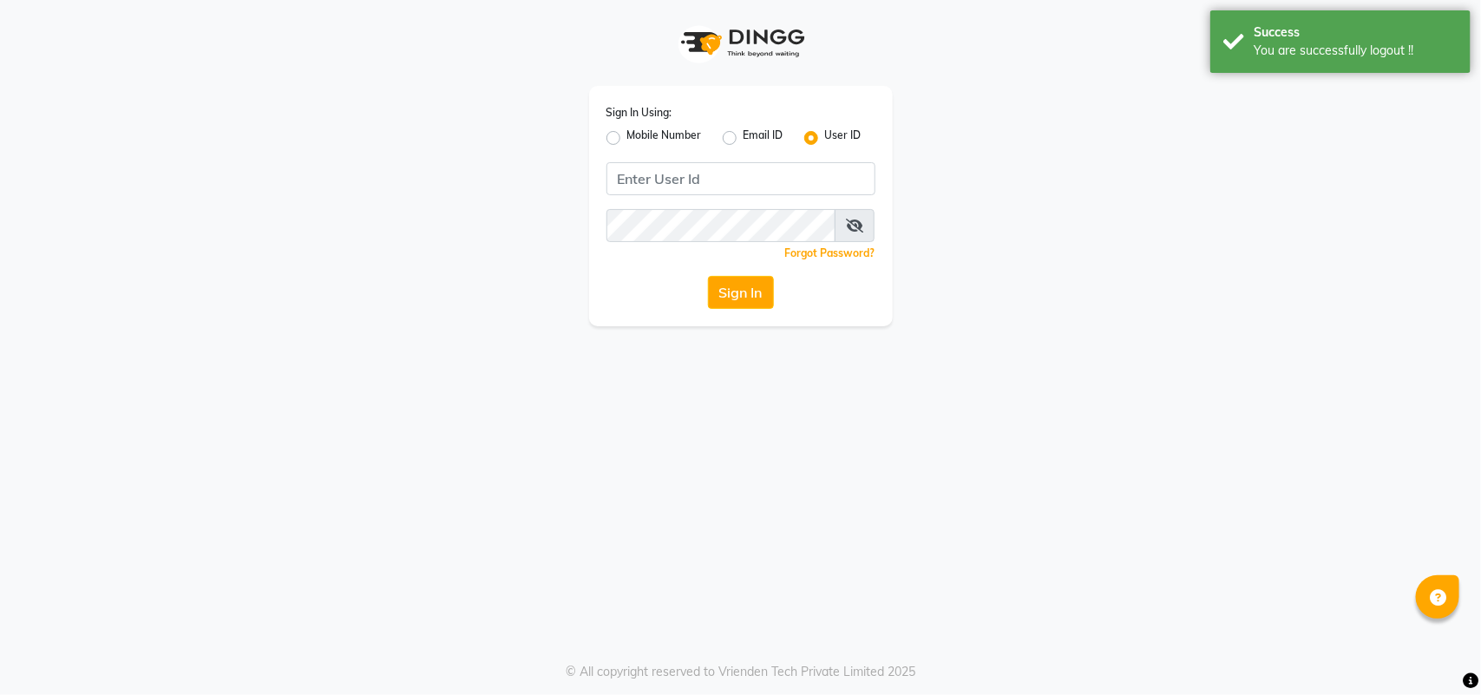
click at [627, 134] on label "Mobile Number" at bounding box center [664, 138] width 75 height 21
click at [627, 134] on input "Mobile Number" at bounding box center [632, 133] width 11 height 11
radio input "true"
radio input "false"
click at [747, 174] on input "Username" at bounding box center [769, 178] width 211 height 33
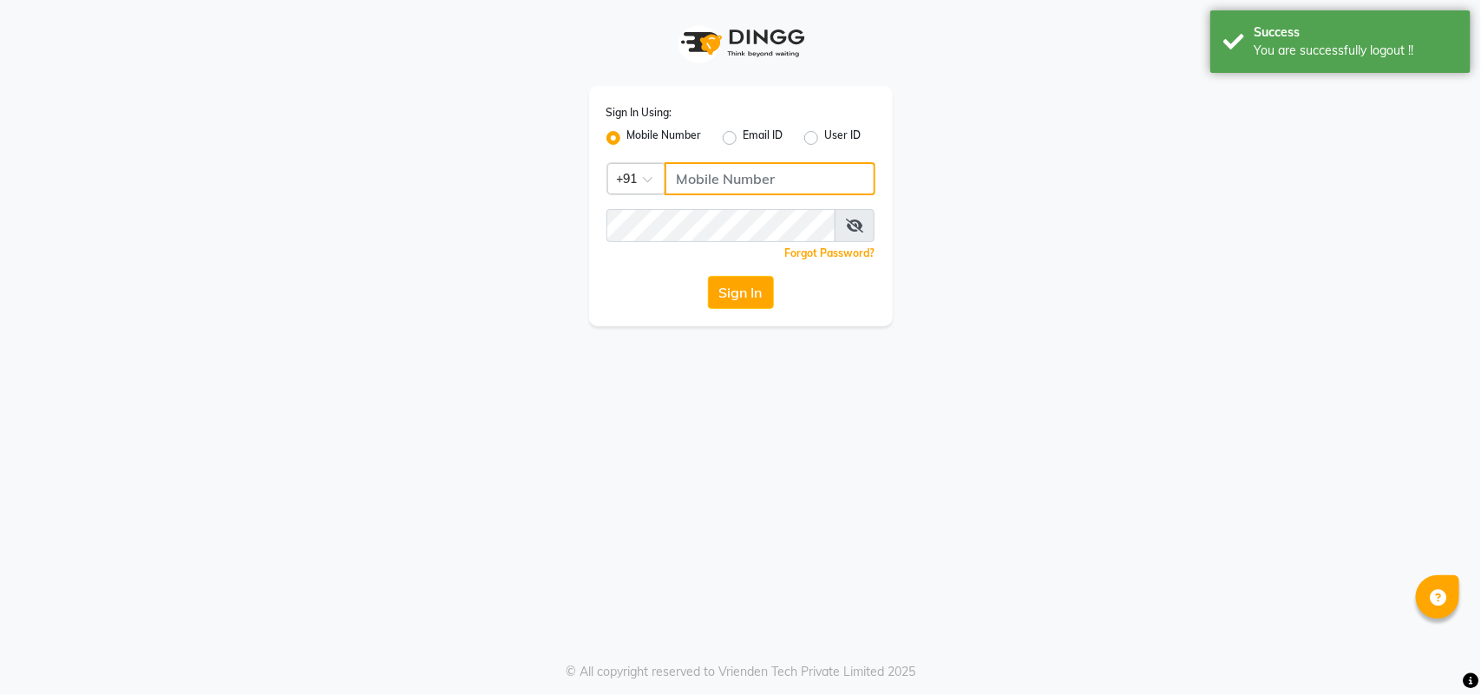
click at [747, 180] on input "Username" at bounding box center [769, 178] width 211 height 33
type input "123456000"
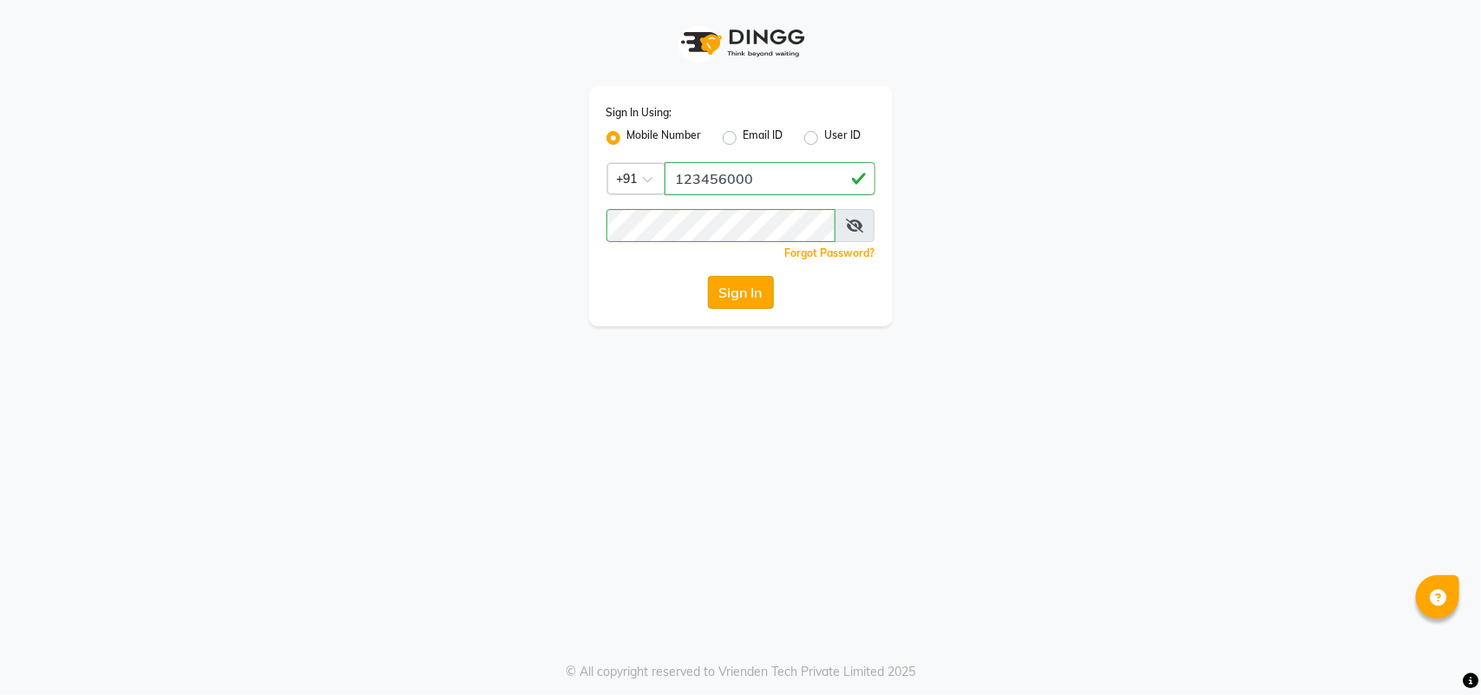
click at [749, 282] on button "Sign In" at bounding box center [741, 292] width 66 height 33
